Goal: Information Seeking & Learning: Understand process/instructions

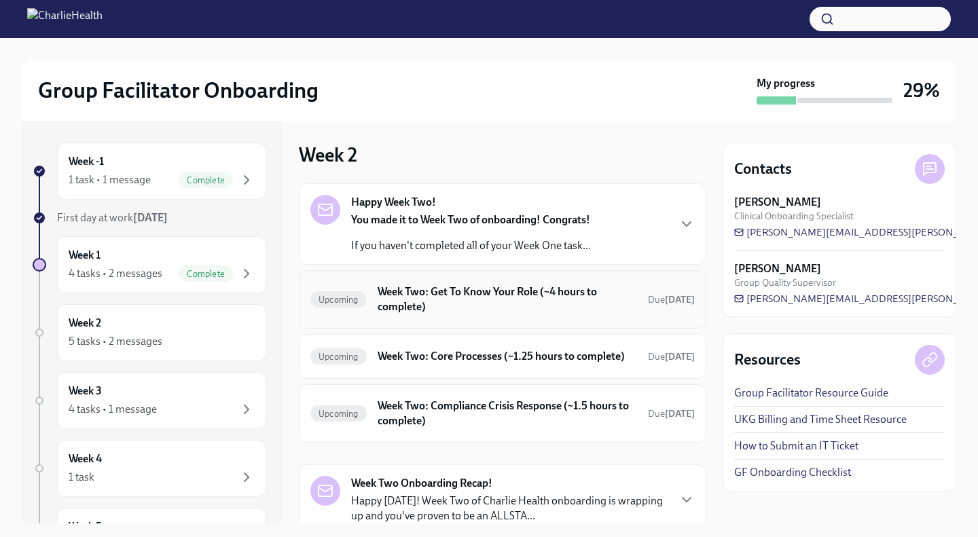
click at [522, 302] on h6 "Week Two: Get To Know Your Role (~4 hours to complete)" at bounding box center [507, 300] width 259 height 30
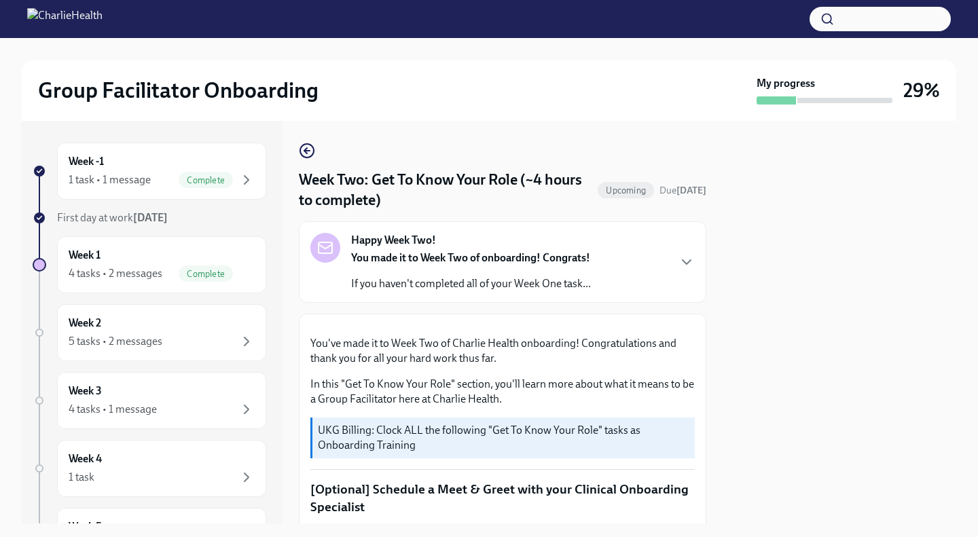
click at [592, 262] on div "Happy Week Two! You made it to Week Two of onboarding! Congrats! If you haven't…" at bounding box center [502, 262] width 384 height 58
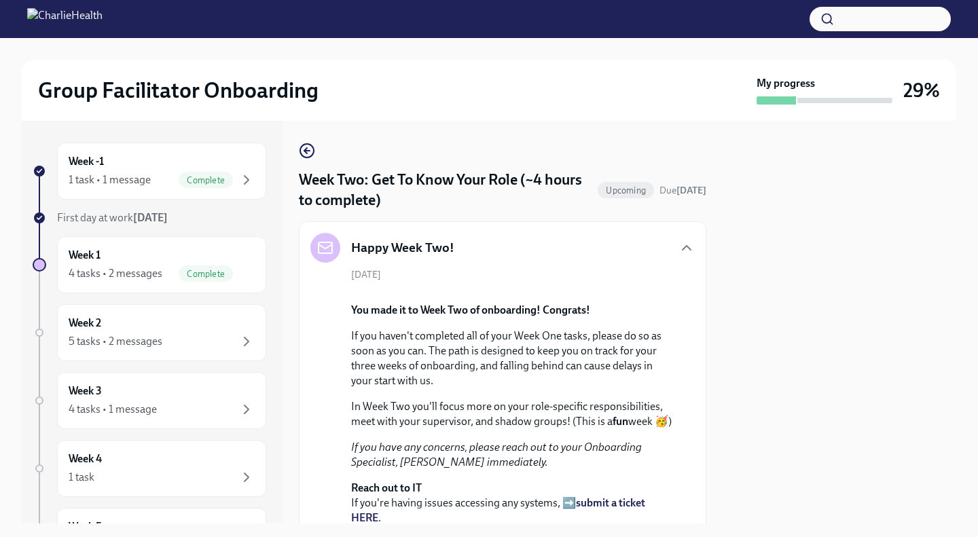
click at [507, 246] on div "Happy Week Two!" at bounding box center [502, 248] width 384 height 30
click at [668, 241] on div "Happy Week Two!" at bounding box center [502, 248] width 384 height 30
click at [678, 251] on icon "button" at bounding box center [686, 248] width 16 height 16
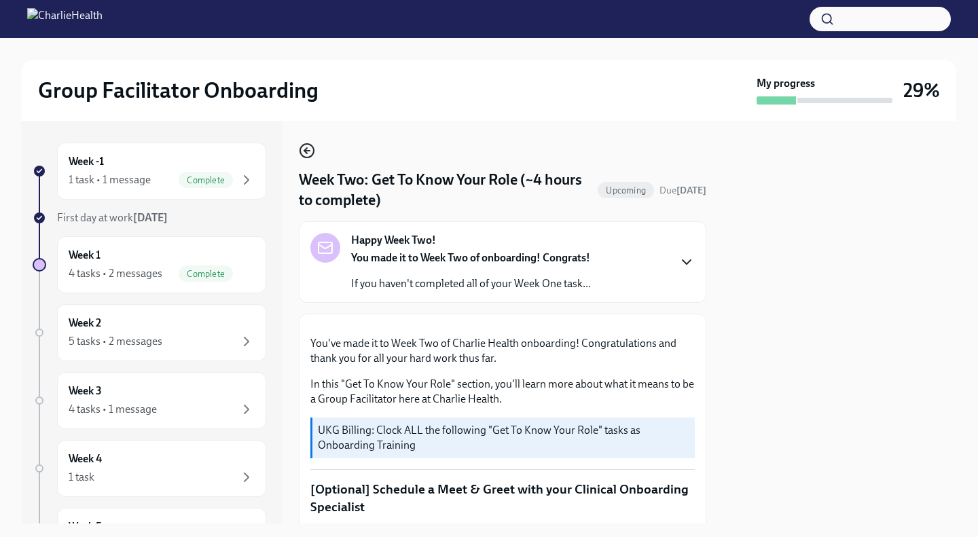
click at [304, 150] on icon "button" at bounding box center [307, 151] width 16 height 16
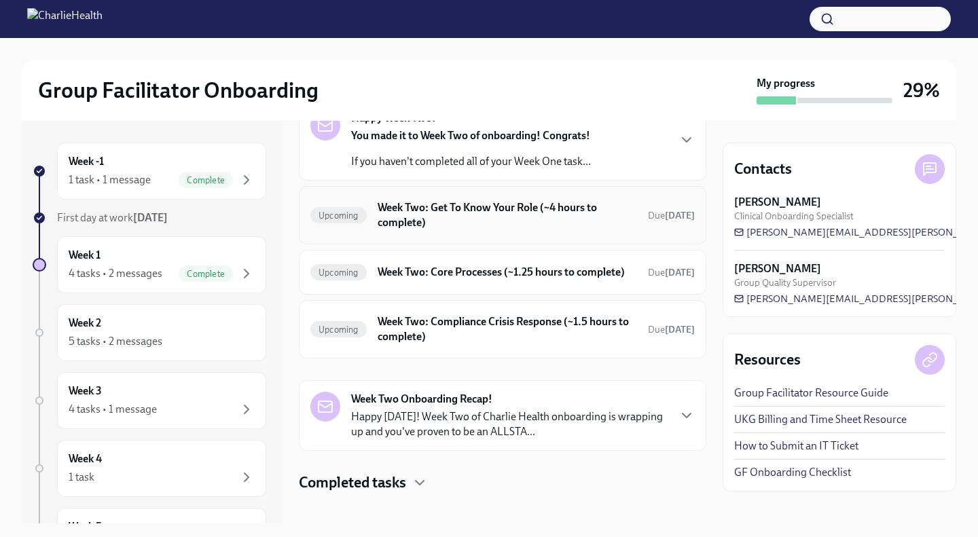
scroll to position [111, 0]
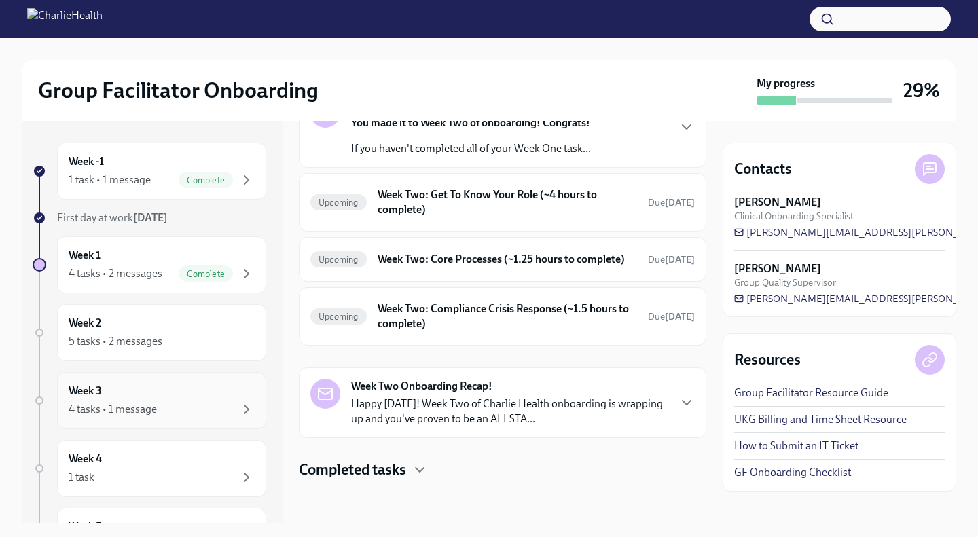
click at [148, 388] on div "Week 3 4 tasks • 1 message" at bounding box center [162, 401] width 186 height 34
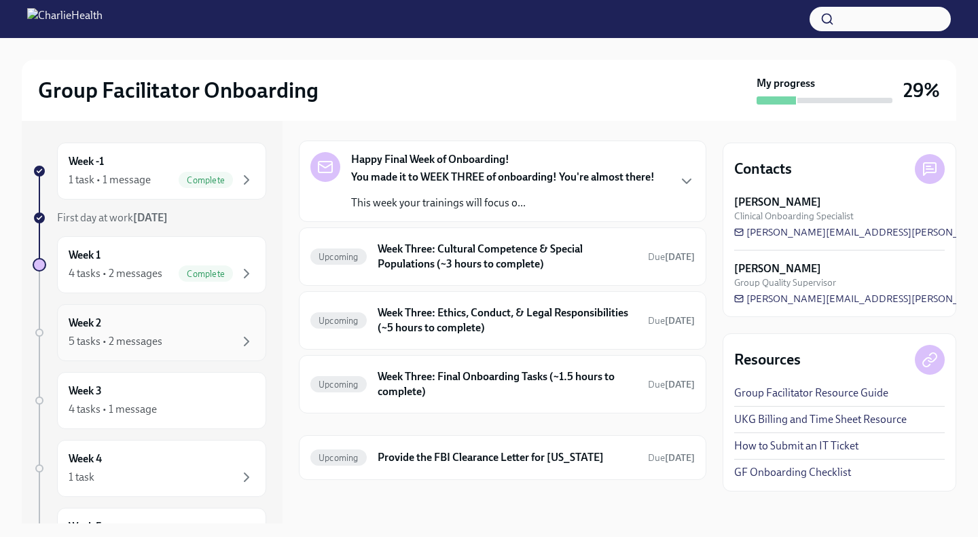
click at [151, 324] on div "Week 2 5 tasks • 2 messages" at bounding box center [162, 333] width 186 height 34
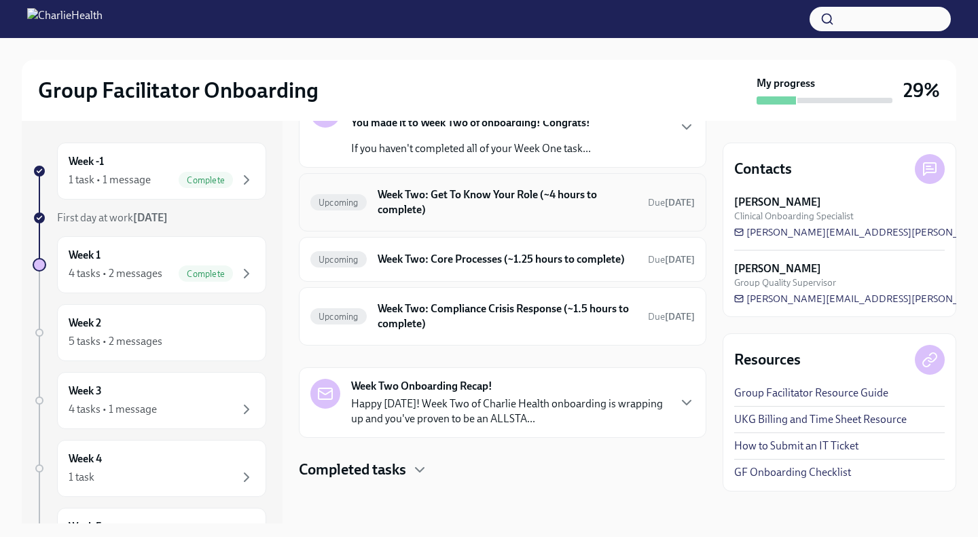
click at [554, 199] on h6 "Week Two: Get To Know Your Role (~4 hours to complete)" at bounding box center [507, 202] width 259 height 30
